Goal: Communication & Community: Share content

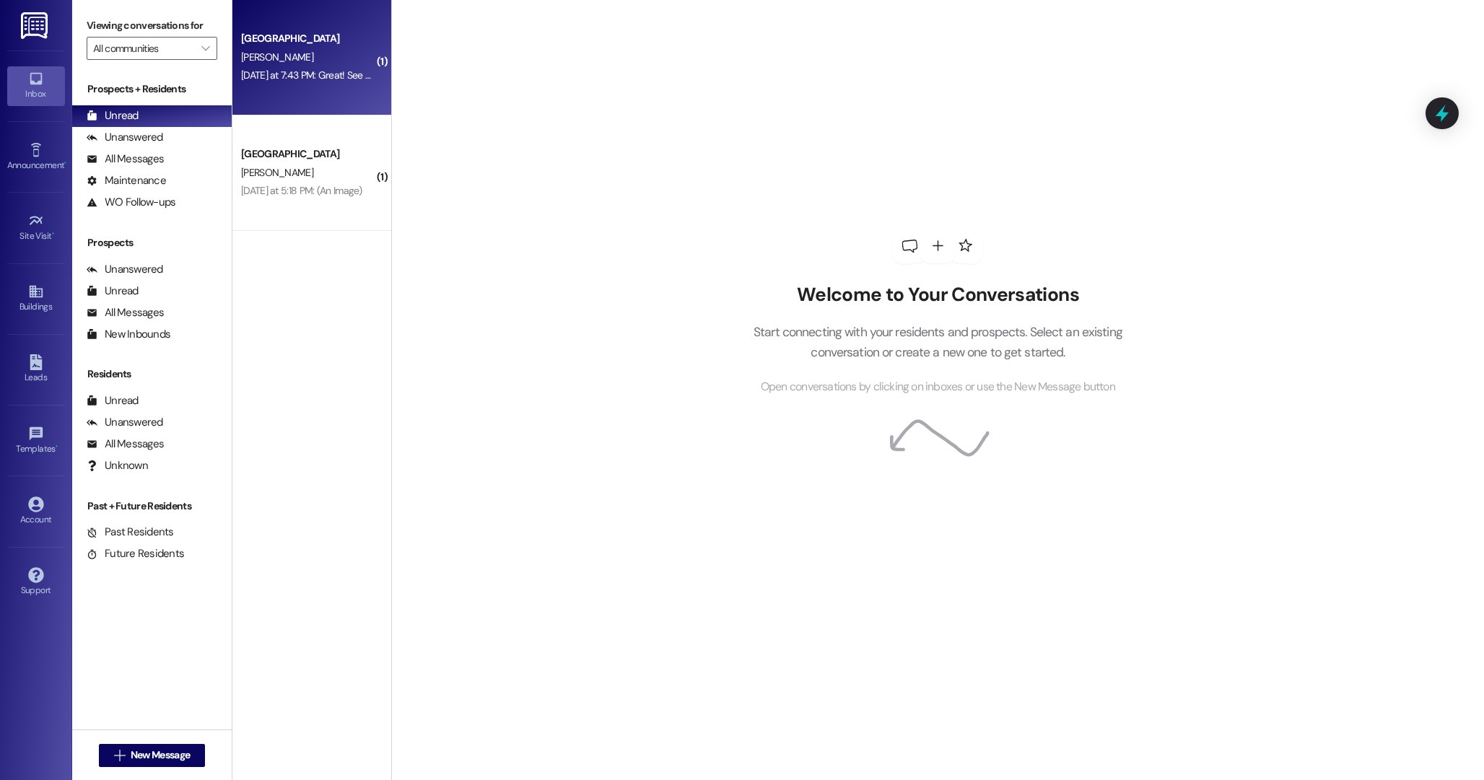
click at [322, 53] on div "[PERSON_NAME]" at bounding box center [308, 57] width 136 height 18
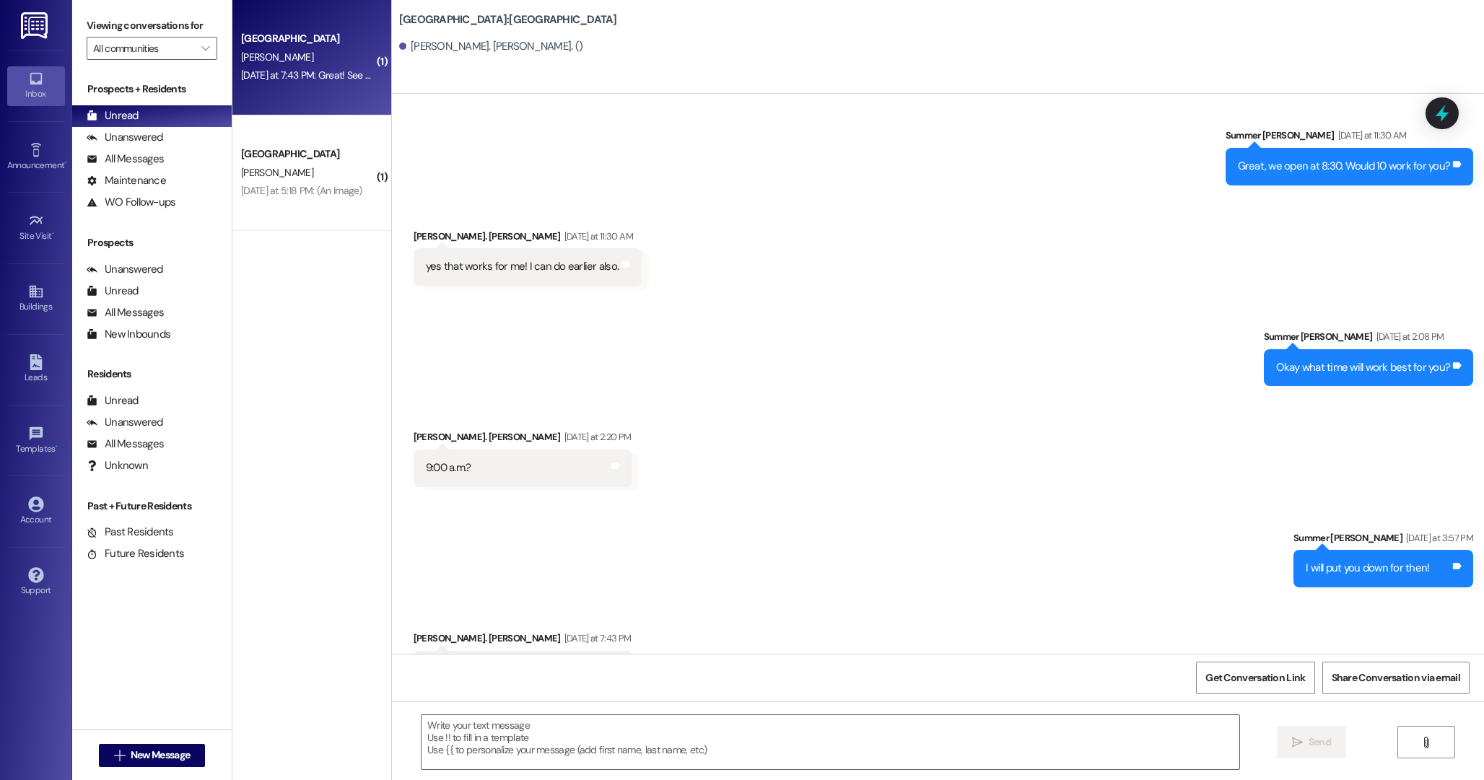
scroll to position [800, 0]
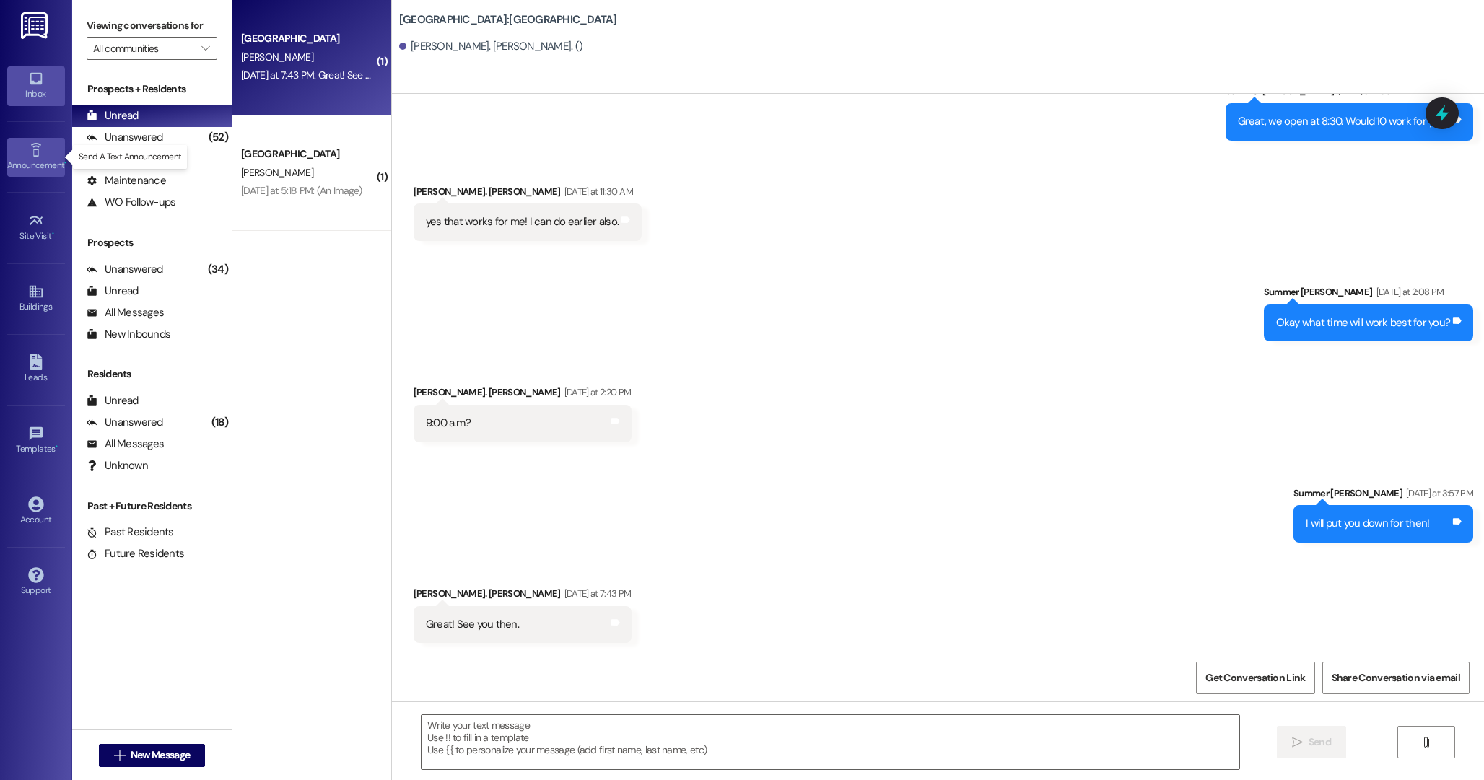
click at [32, 164] on div "Announcement •" at bounding box center [36, 165] width 72 height 14
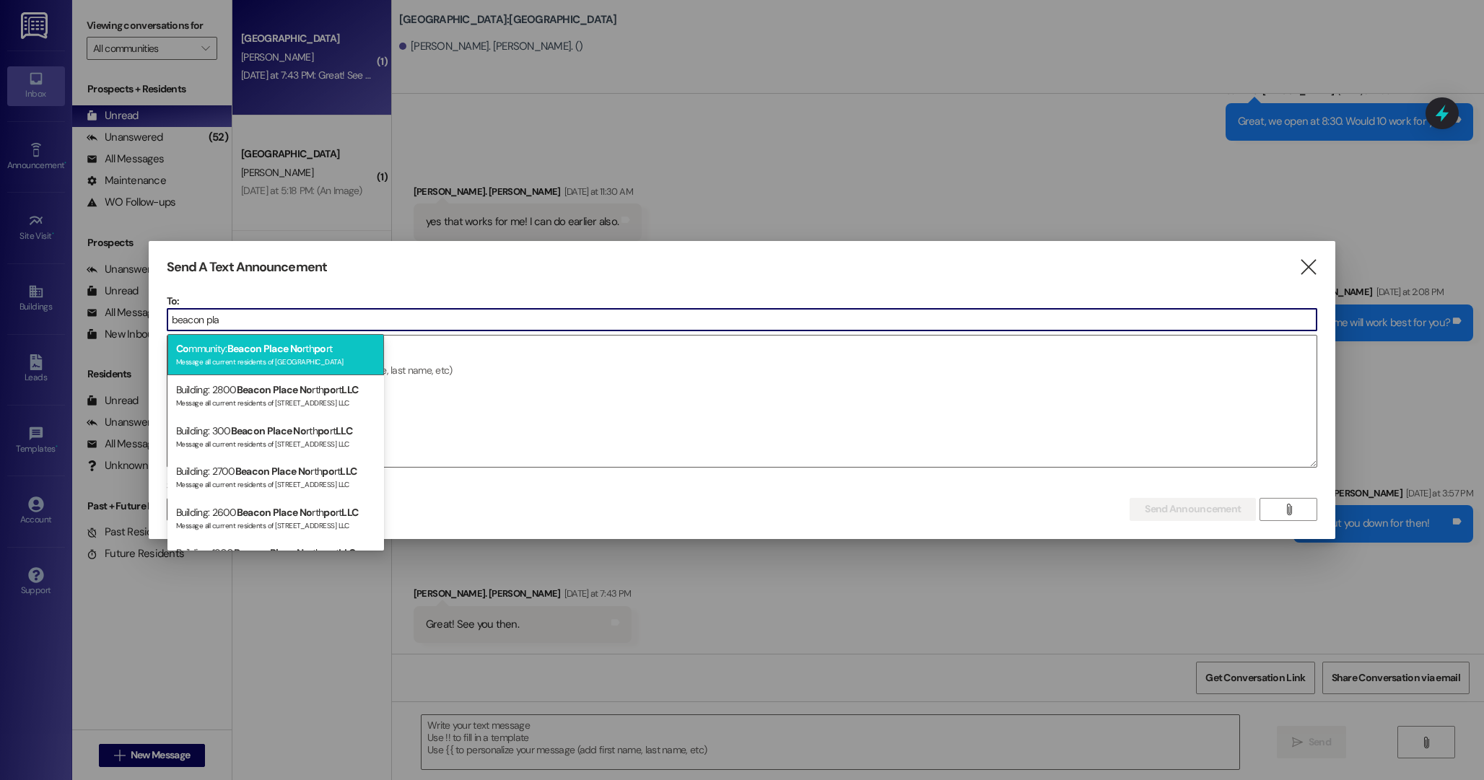
type input "beacon pla"
click at [341, 345] on div "Co mmunity: [GEOGRAPHIC_DATA] No rth po rt Message all current residents of [GE…" at bounding box center [275, 354] width 217 height 41
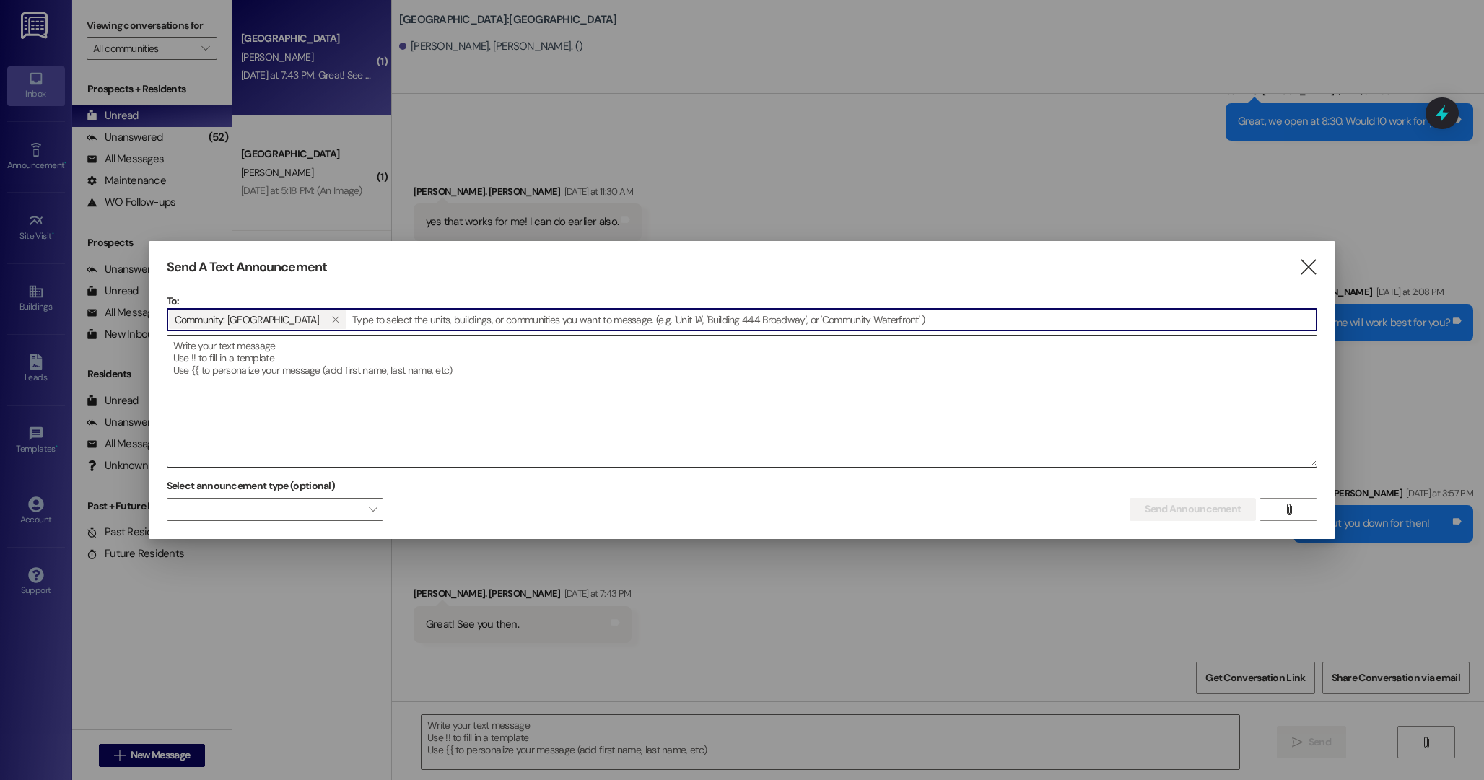
click at [391, 393] on textarea at bounding box center [742, 401] width 1150 height 131
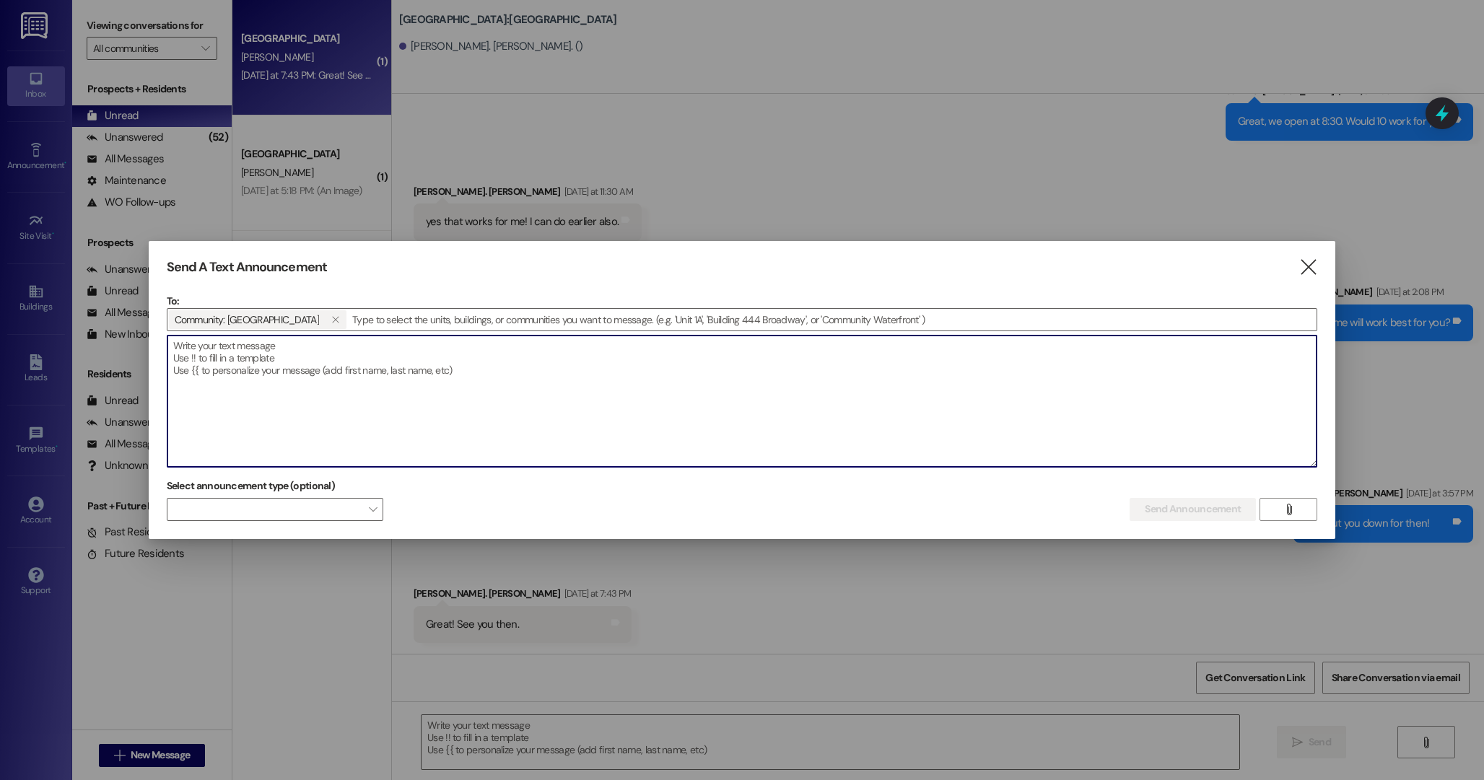
paste textarea "🐶 Happy Doggie Day! Stop by the office [DATE] to pick up a treat bag for your p…"
click at [338, 370] on textarea "🐶 Happy Doggie Day! Stop by the office [DATE] to pick up a treat bag for your p…" at bounding box center [742, 401] width 1150 height 131
click at [504, 372] on textarea "🐶 Happy Doggie Day! Stop by the office [DATE] to pick up a treat bag for your p…" at bounding box center [742, 401] width 1150 height 131
paste textarea "🐾 Doggie Day is here! Come by the office to pick up a treat bag for your dog 🐶 …"
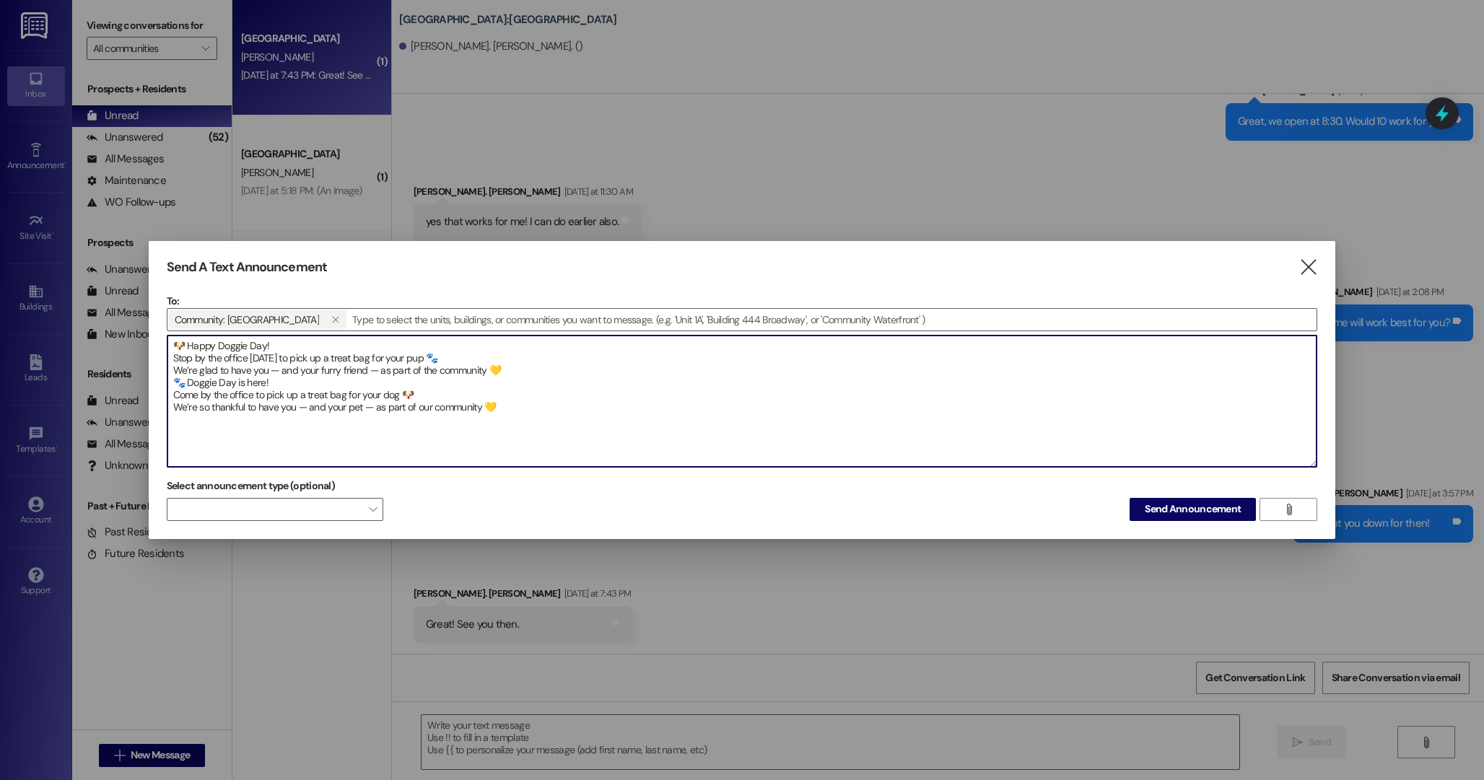
click at [217, 370] on textarea "🐶 Happy Doggie Day! Stop by the office [DATE] to pick up a treat bag for your p…" at bounding box center [742, 401] width 1150 height 131
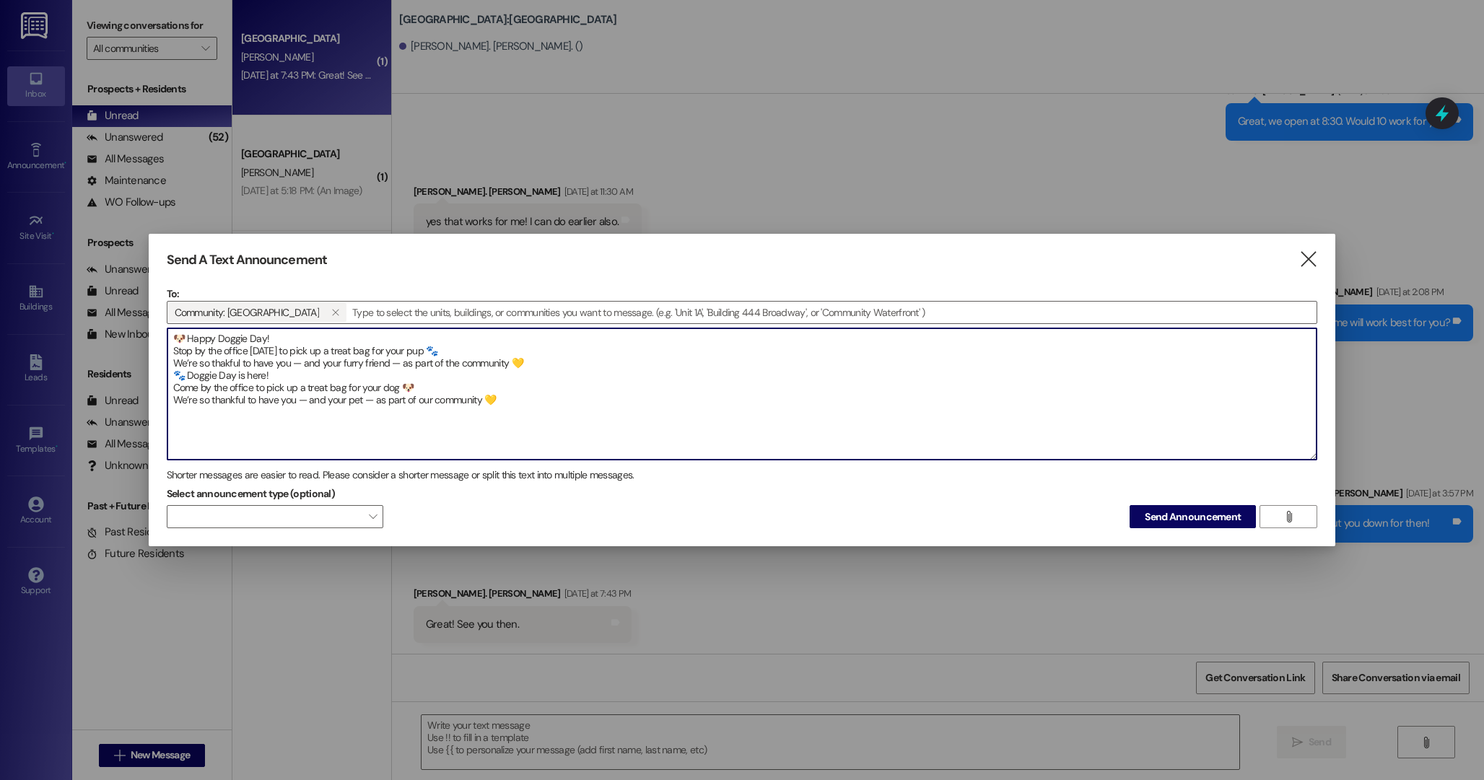
click at [237, 359] on textarea "🐶 Happy Doggie Day! Stop by the office [DATE] to pick up a treat bag for your p…" at bounding box center [742, 393] width 1150 height 131
click at [224, 364] on textarea "🐶 Happy Doggie Day! Stop by the office [DATE] to pick up a treat bag for your p…" at bounding box center [742, 393] width 1150 height 131
click at [367, 359] on textarea "🐶 Happy Doggie Day! Stop by the office [DATE] to pick up a treat bag for your p…" at bounding box center [742, 393] width 1150 height 131
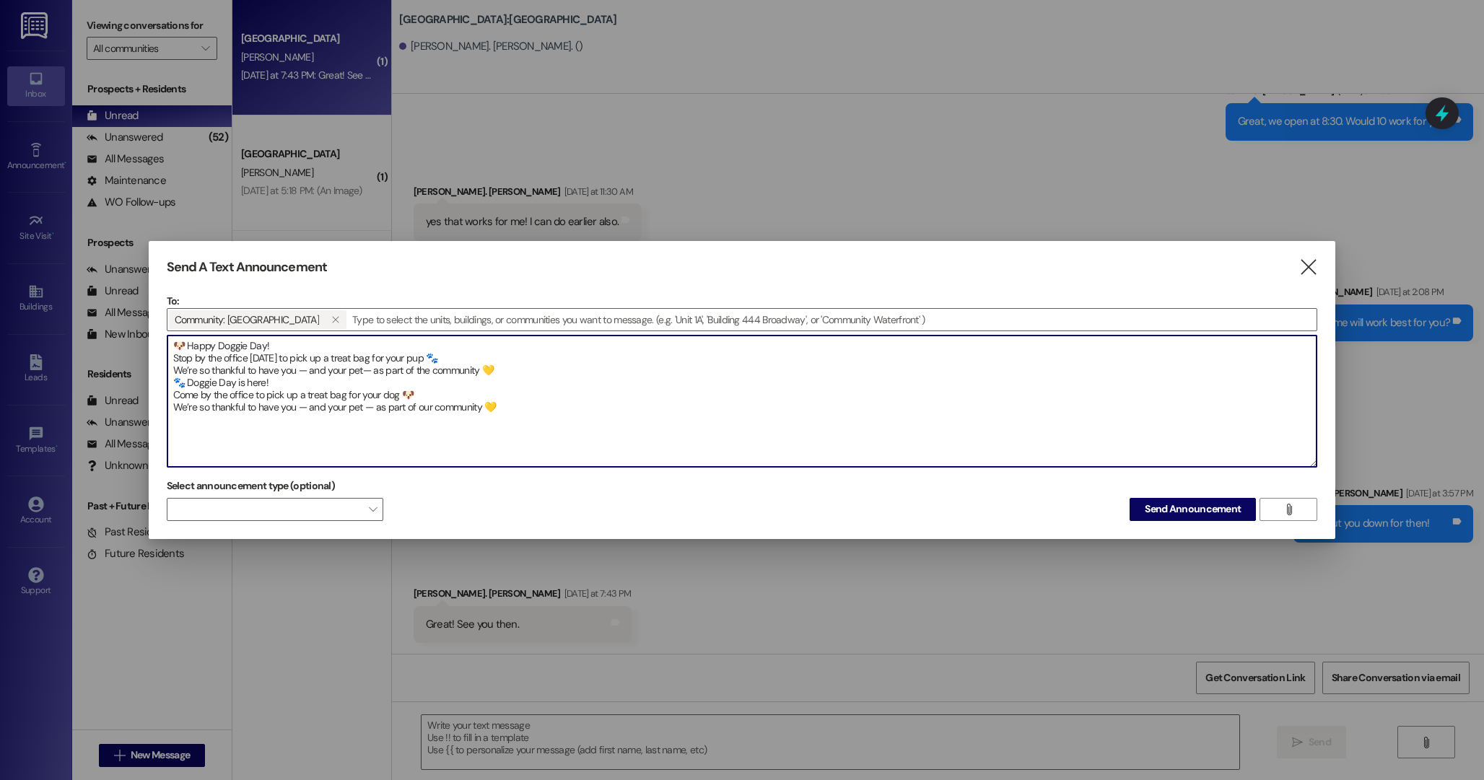
click at [505, 398] on textarea "🐶 Happy Doggie Day! Stop by the office [DATE] to pick up a treat bag for your p…" at bounding box center [742, 401] width 1150 height 131
drag, startPoint x: 506, startPoint y: 413, endPoint x: 169, endPoint y: 385, distance: 338.3
click at [169, 385] on textarea "🐶 Happy Doggie Day! Stop by the office [DATE] to pick up a treat bag for your p…" at bounding box center [742, 401] width 1150 height 131
drag, startPoint x: 182, startPoint y: 347, endPoint x: 175, endPoint y: 348, distance: 7.3
click at [175, 348] on textarea "🐶 Happy Doggie Day! Stop by the office [DATE] to pick up a treat bag for your p…" at bounding box center [742, 401] width 1150 height 131
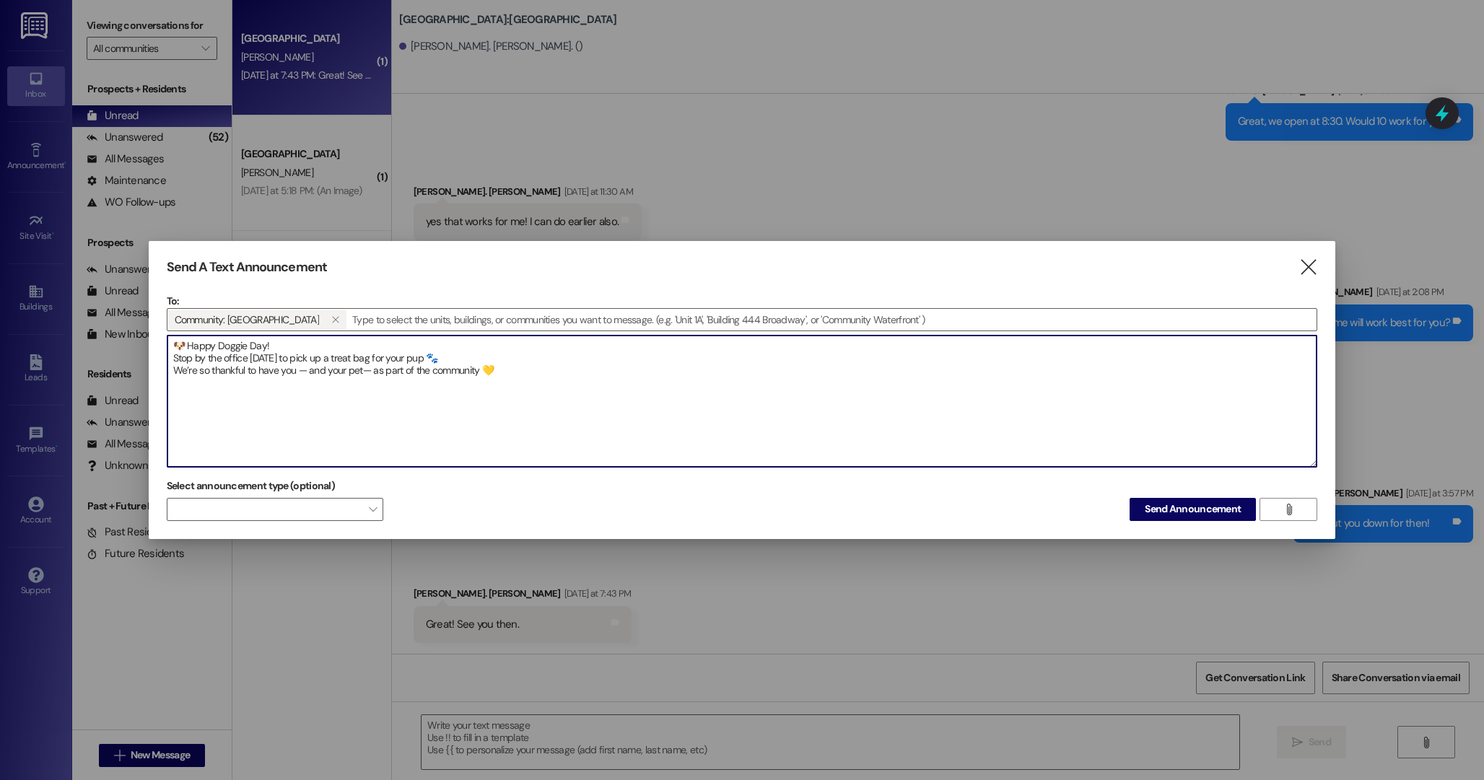
click at [435, 360] on textarea "🐶 Happy Doggie Day! Stop by the office [DATE] to pick up a treat bag for your p…" at bounding box center [742, 401] width 1150 height 131
paste textarea "🐾 Doggie Day is here! Come by the office to pick up a treat bag for your dog 🐶 …"
drag, startPoint x: 437, startPoint y: 372, endPoint x: 434, endPoint y: 359, distance: 13.3
click at [434, 359] on textarea "🐶 Happy Doggie Day! Stop by the office [DATE] to pick up a treat bag for your p…" at bounding box center [742, 401] width 1150 height 131
drag, startPoint x: 184, startPoint y: 352, endPoint x: 178, endPoint y: 349, distance: 7.4
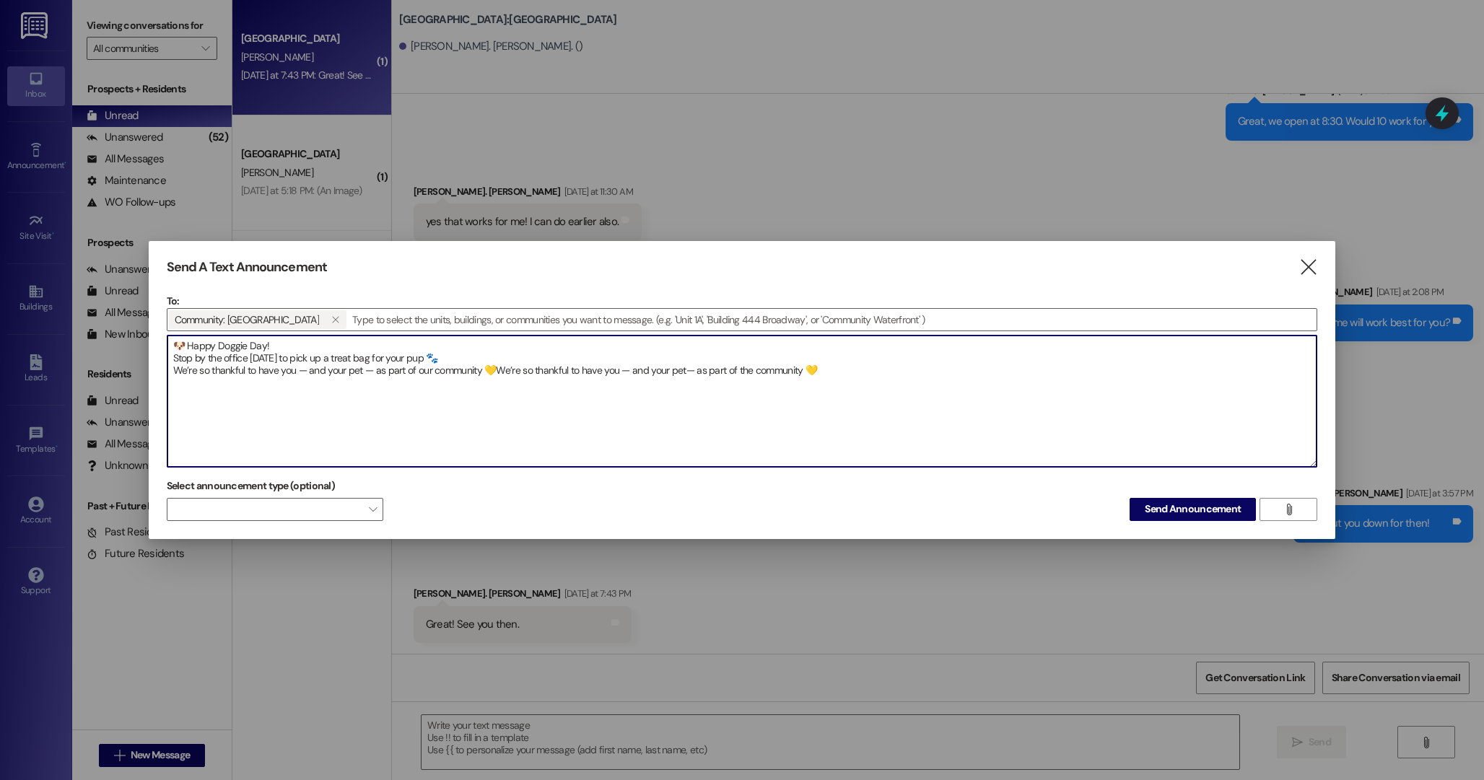
click at [178, 349] on textarea "🐶 Happy Doggie Day! Stop by the office [DATE] to pick up a treat bag for your p…" at bounding box center [742, 401] width 1150 height 131
click at [215, 372] on textarea "🐶 Happy Doggie Day! Stop by the office [DATE] to pick up a treat bag for your p…" at bounding box center [742, 401] width 1150 height 131
drag, startPoint x: 182, startPoint y: 344, endPoint x: 175, endPoint y: 345, distance: 7.3
click at [175, 345] on textarea "🐶 Happy Doggie Day! Stop by the office [DATE] to pick up a treat bag for your p…" at bounding box center [742, 401] width 1150 height 131
click at [437, 356] on textarea "🐶 Happy Doggie Day! Stop by the office [DATE] to pick up a treat bag for your p…" at bounding box center [742, 401] width 1150 height 131
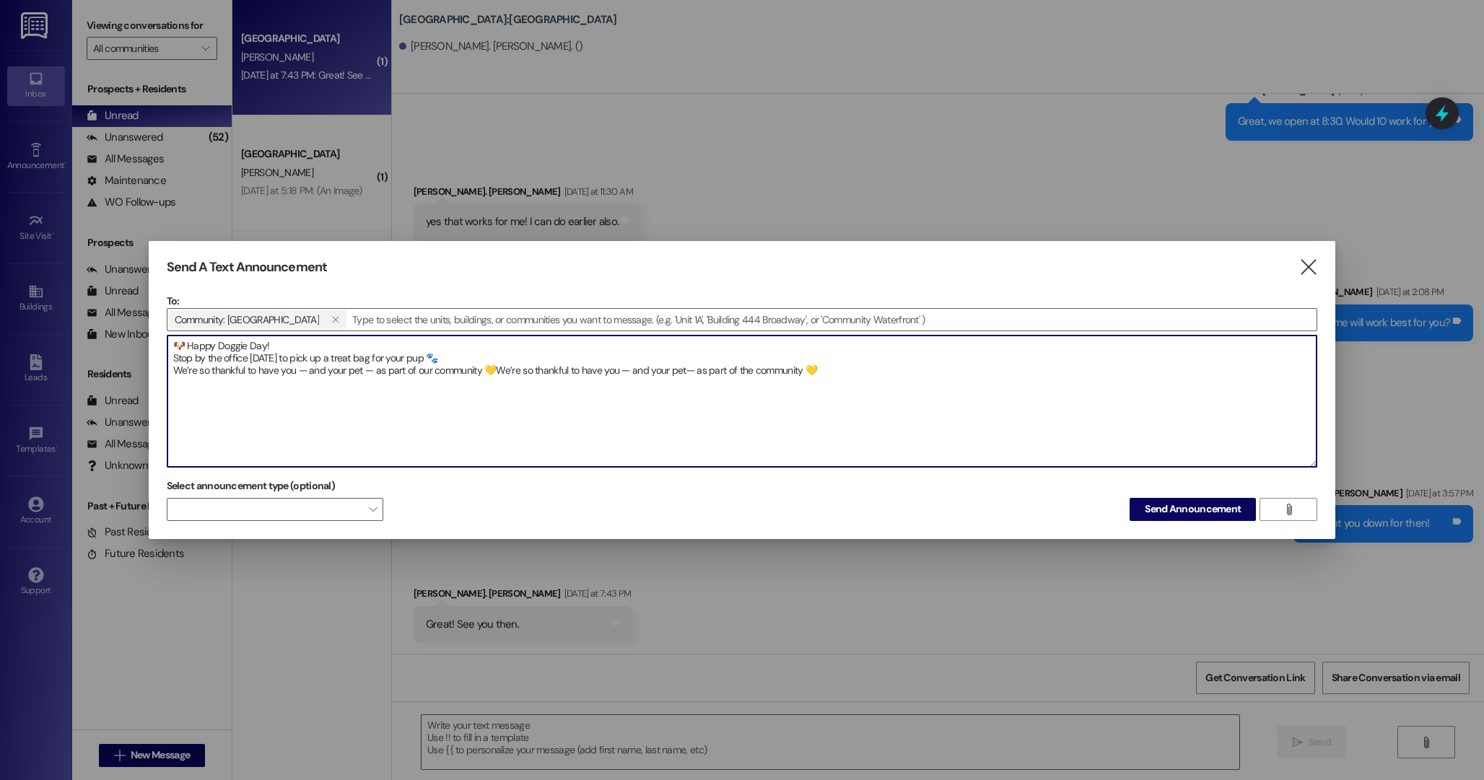
paste textarea "🐶"
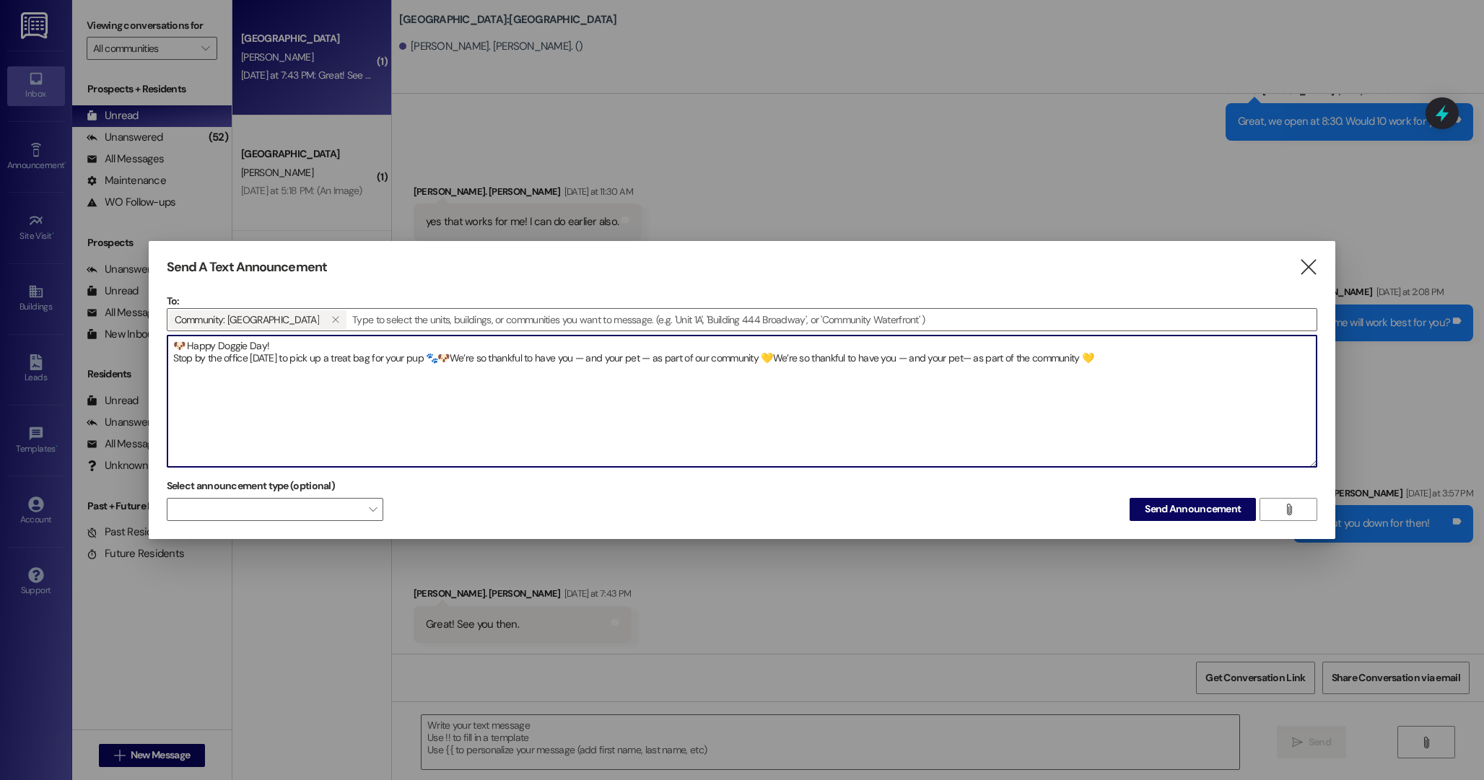
click at [431, 359] on textarea "🐶 Happy Doggie Day! Stop by the office [DATE] to pick up a treat bag for your p…" at bounding box center [742, 401] width 1150 height 131
click at [182, 349] on textarea "🐶 Happy Doggie Day! Stop by the office [DATE] to pick up a treat bag for your p…" at bounding box center [742, 401] width 1150 height 131
paste textarea "🐾"
click at [181, 343] on textarea "🐶 🐾Happy Doggie Day! Stop by the office [DATE] to pick up a treat bag for your …" at bounding box center [742, 401] width 1150 height 131
click at [180, 342] on textarea "🐾Happy Doggie Day! Stop by the office [DATE] to pick up a treat bag for your pu…" at bounding box center [742, 401] width 1150 height 131
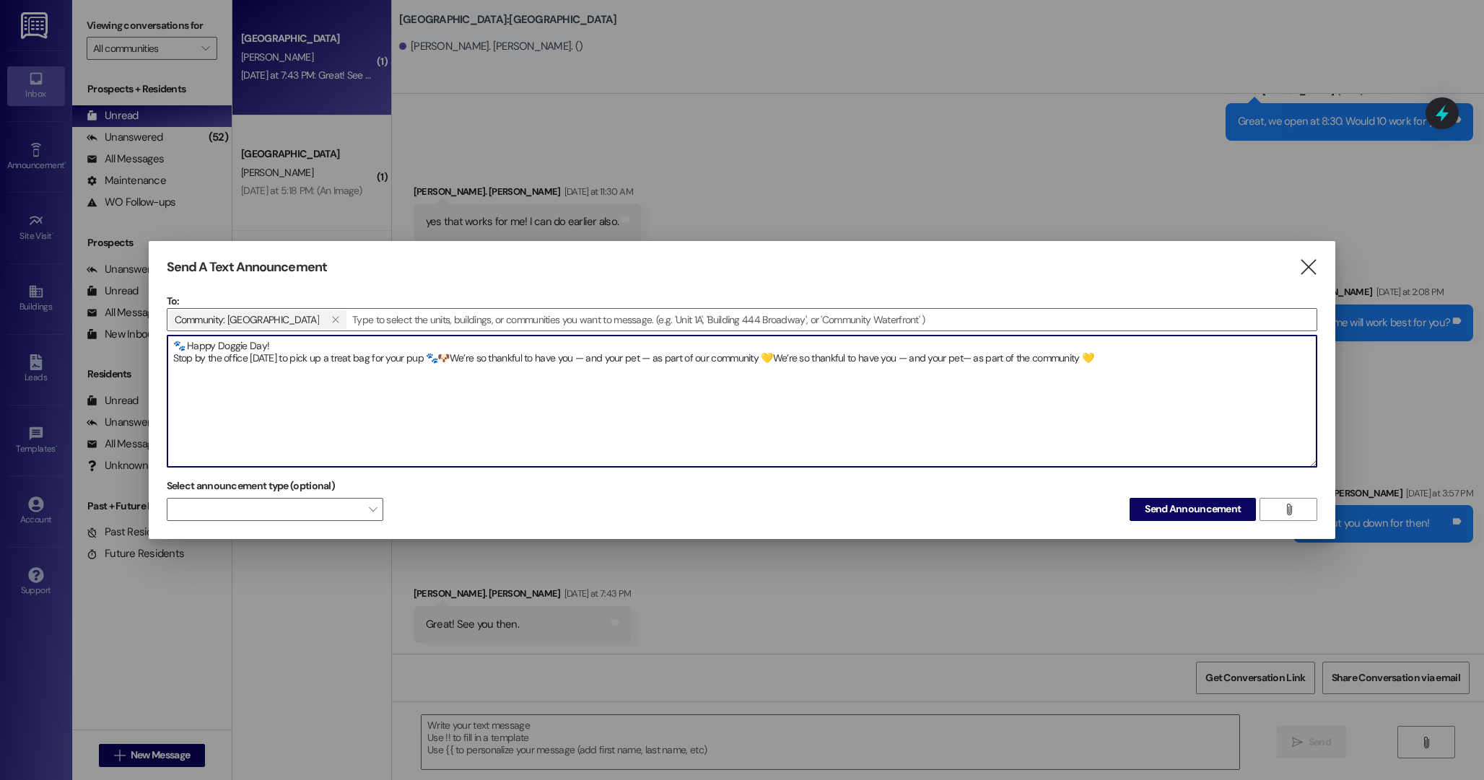
click at [429, 361] on textarea "🐾 Happy Doggie Day! Stop by the office [DATE] to pick up a treat bag for your p…" at bounding box center [742, 401] width 1150 height 131
click at [434, 359] on textarea "🐾 Happy Doggie Day! Stop by the office [DATE] to pick up a treat bag for your p…" at bounding box center [742, 401] width 1150 height 131
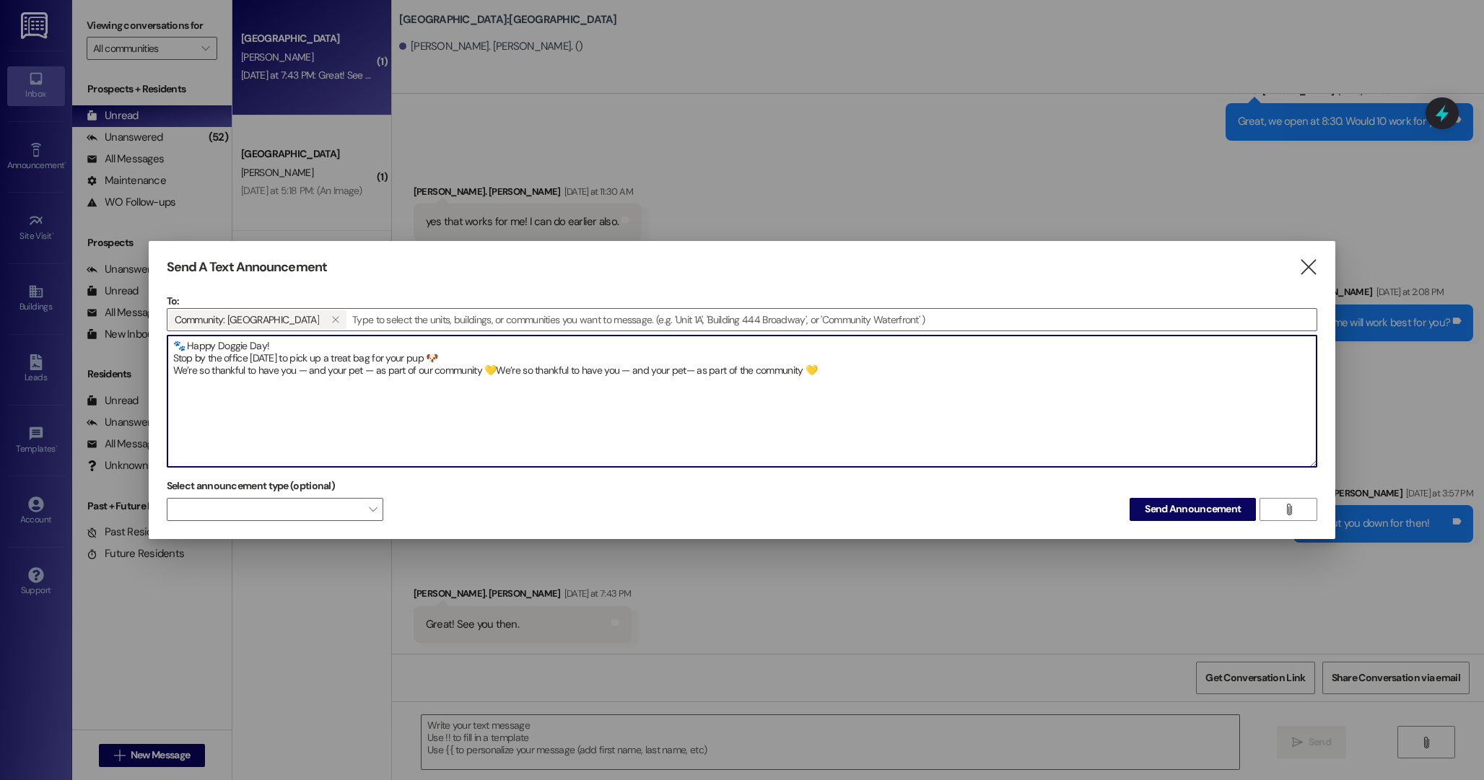
drag, startPoint x: 829, startPoint y: 372, endPoint x: 494, endPoint y: 371, distance: 335.6
click at [494, 371] on textarea "🐾 Happy Doggie Day! Stop by the office [DATE] to pick up a treat bag for your p…" at bounding box center [742, 401] width 1150 height 131
type textarea "🐾 Happy Doggie Day! Stop by the office [DATE] to pick up a treat bag for your p…"
click at [1149, 512] on span "Send Announcement" at bounding box center [1193, 509] width 96 height 15
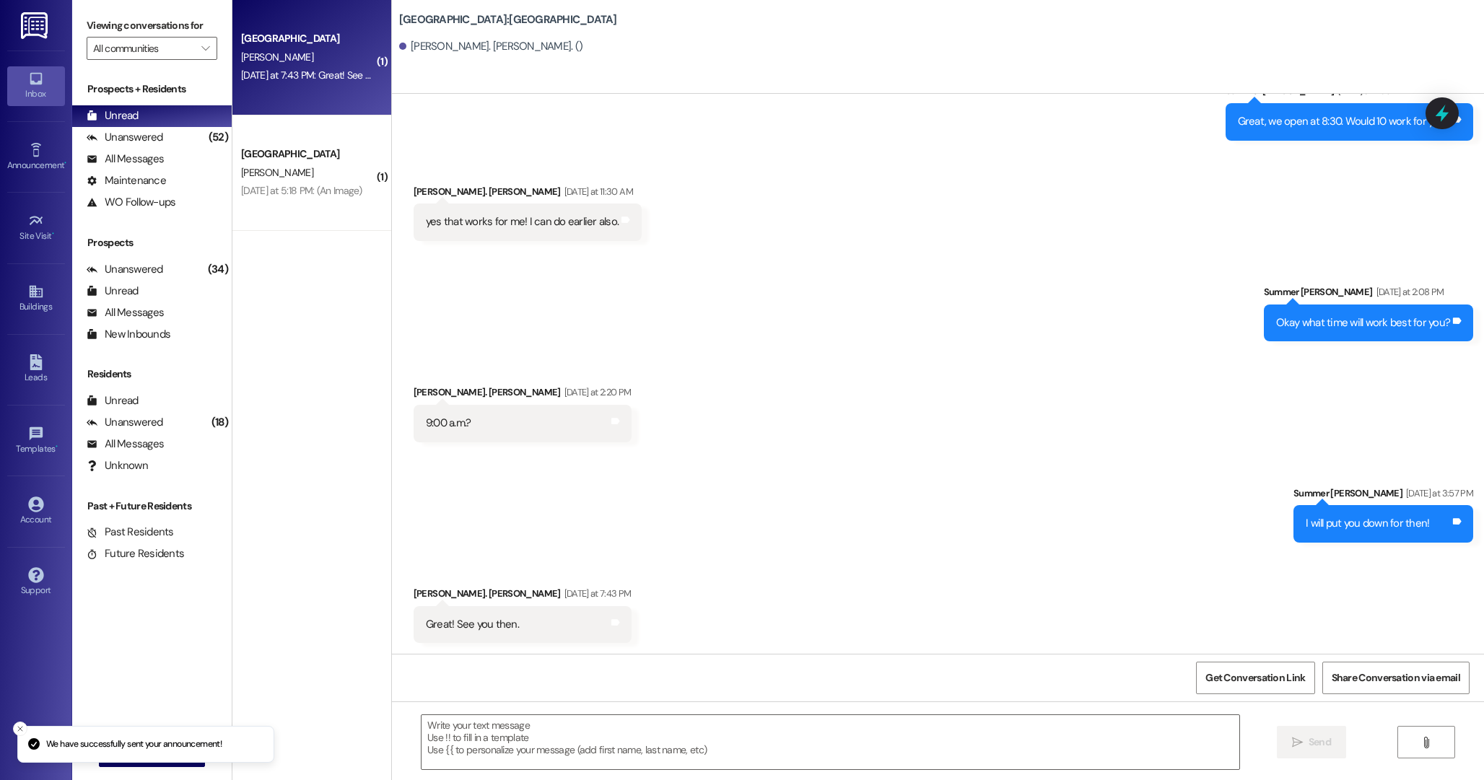
scroll to position [801, 0]
